Goal: Find specific page/section: Find specific page/section

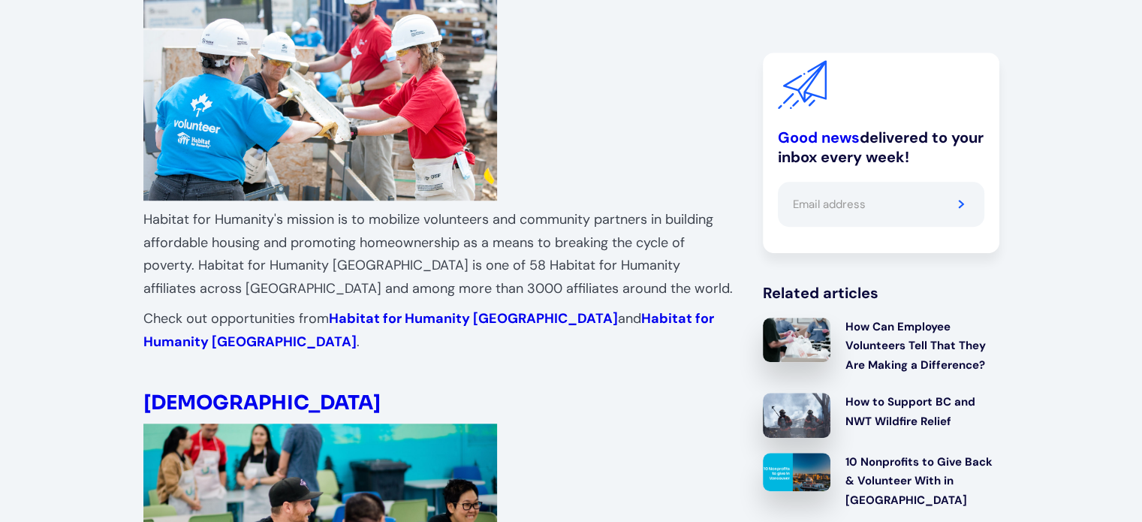
scroll to position [1147, 0]
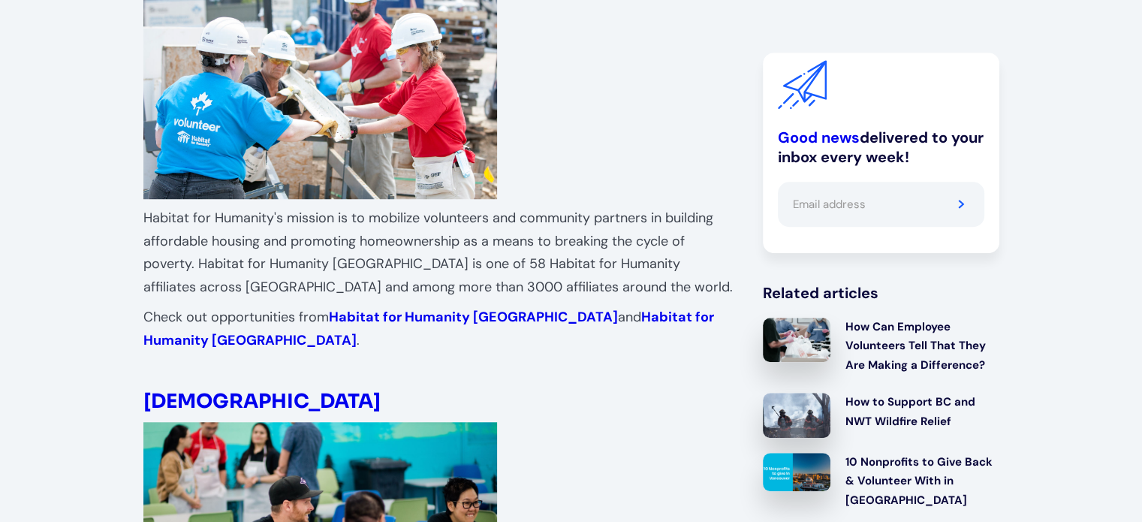
click at [436, 308] on strong "Habitat for Humanity [GEOGRAPHIC_DATA]" at bounding box center [473, 317] width 289 height 18
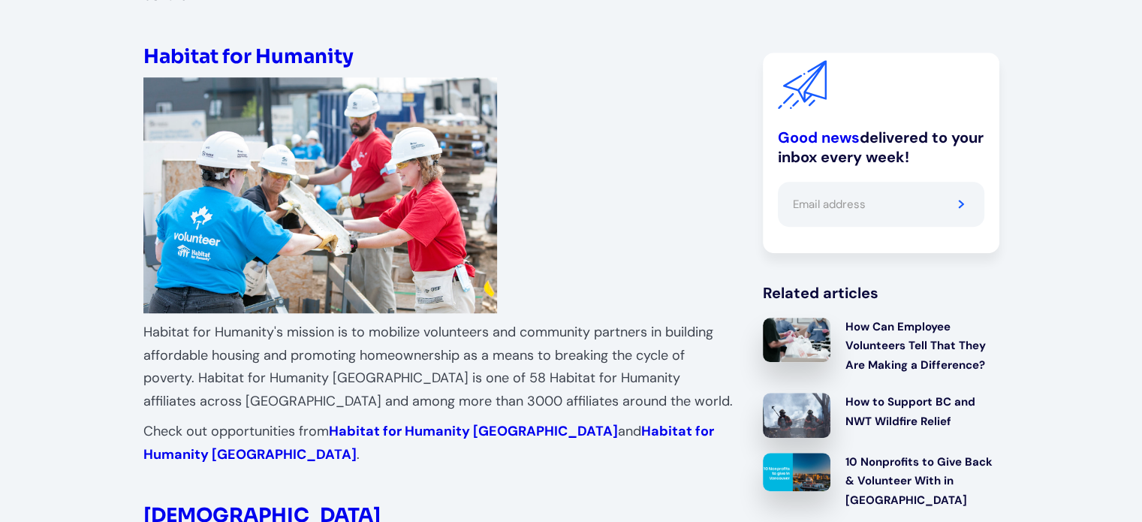
scroll to position [1035, 0]
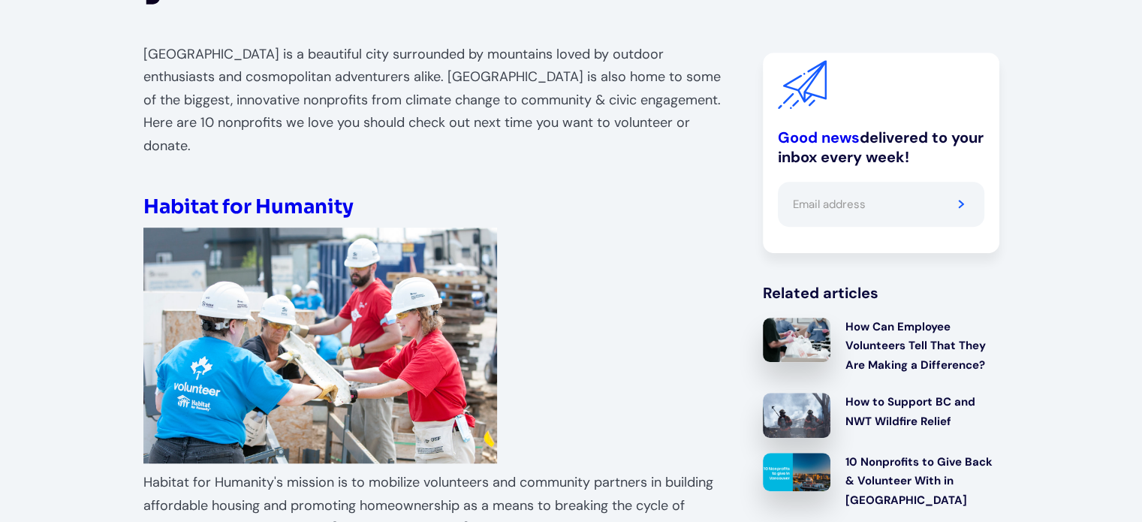
scroll to position [882, 0]
click at [315, 195] on strong "Habitat for Humanity" at bounding box center [248, 207] width 210 height 25
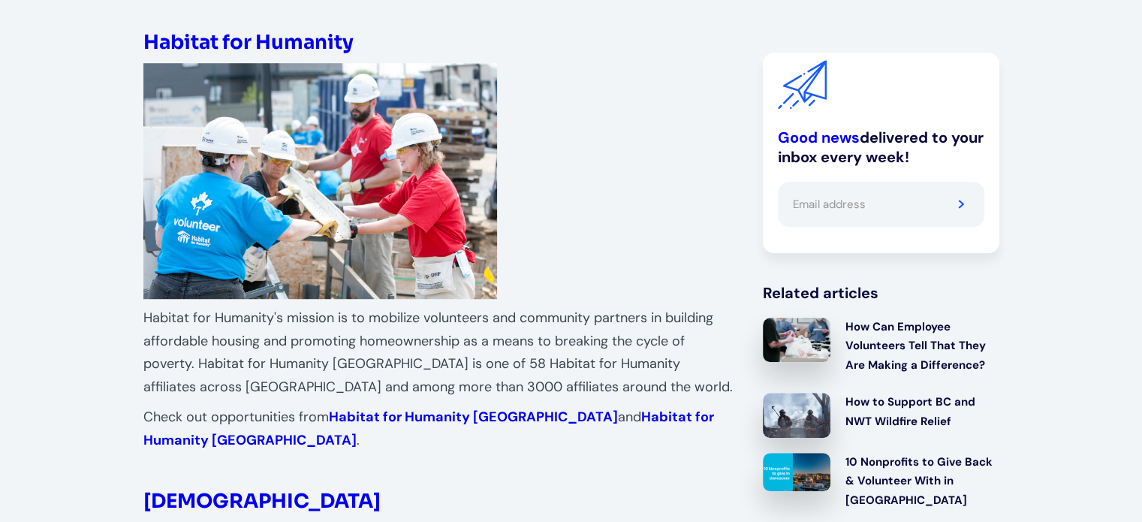
scroll to position [1047, 0]
